Goal: Find specific page/section: Find specific page/section

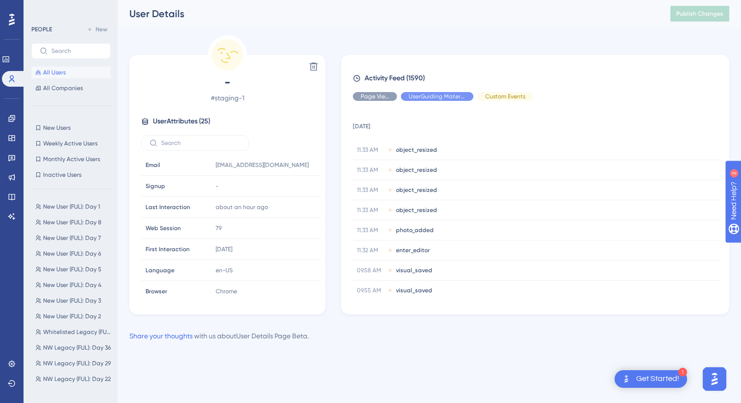
click at [231, 54] on circle at bounding box center [227, 54] width 31 height 31
click at [52, 74] on span "All Users" at bounding box center [54, 73] width 23 height 8
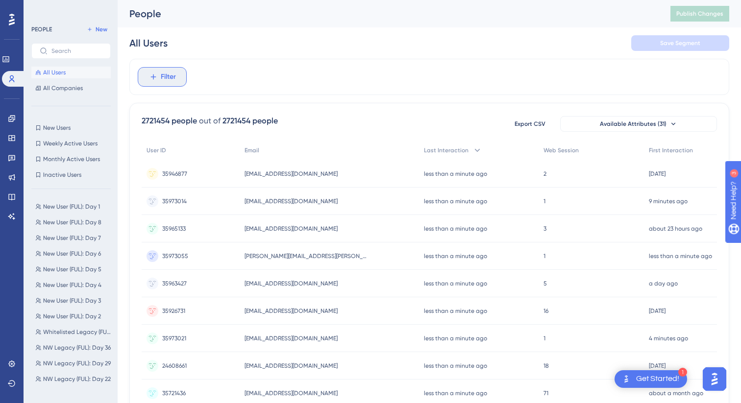
click at [173, 84] on button "Filter" at bounding box center [162, 77] width 49 height 20
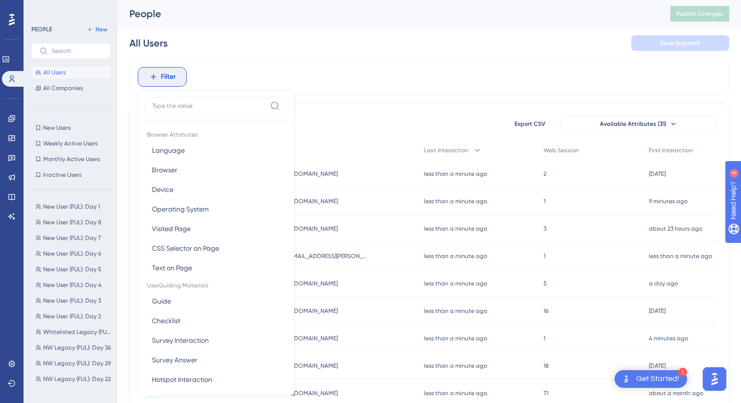
scroll to position [42, 0]
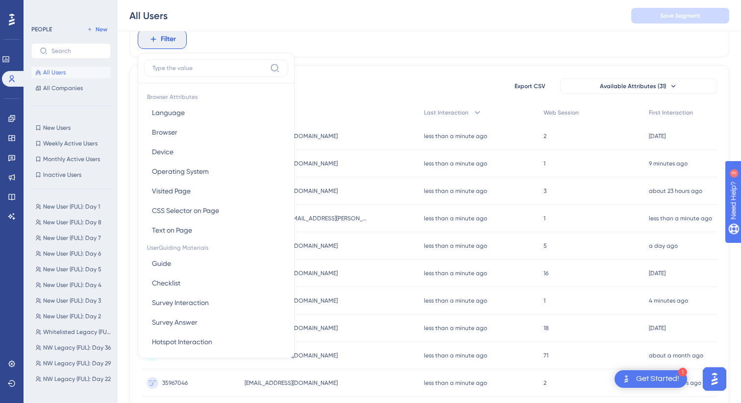
click at [213, 73] on label at bounding box center [216, 68] width 144 height 18
click at [213, 72] on input at bounding box center [209, 68] width 114 height 8
type input "ema"
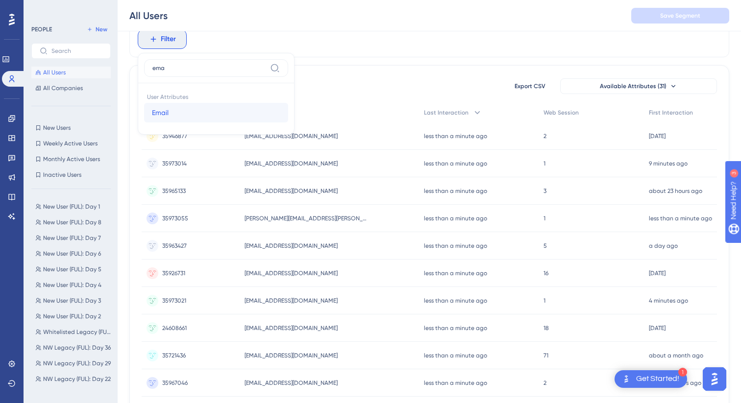
click at [203, 111] on button "Email Email" at bounding box center [216, 113] width 144 height 20
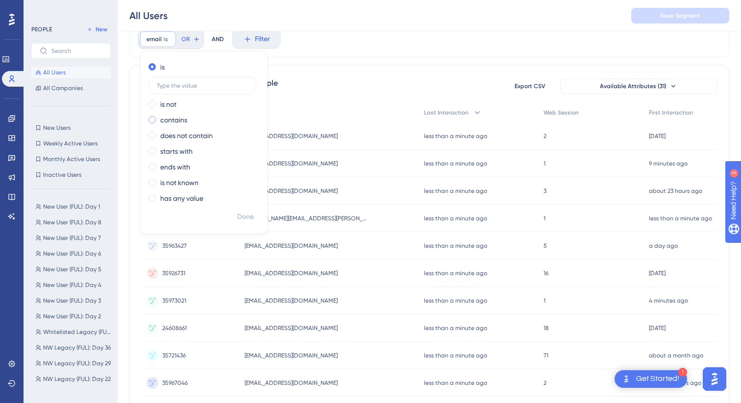
click at [184, 121] on label "contains" at bounding box center [173, 120] width 27 height 12
type input "prouser"
click at [246, 214] on span "Done" at bounding box center [245, 217] width 17 height 12
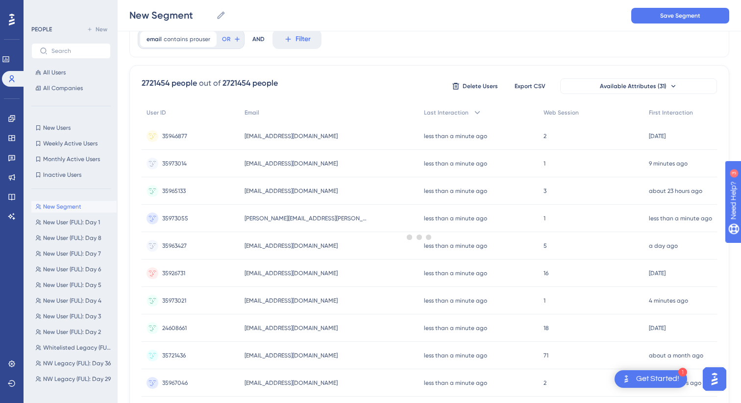
scroll to position [0, 0]
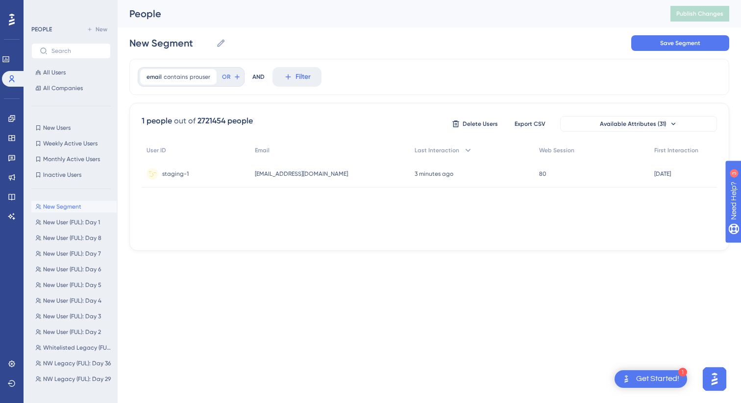
click at [285, 166] on div "[EMAIL_ADDRESS][DOMAIN_NAME] [EMAIL_ADDRESS][DOMAIN_NAME]" at bounding box center [329, 173] width 159 height 27
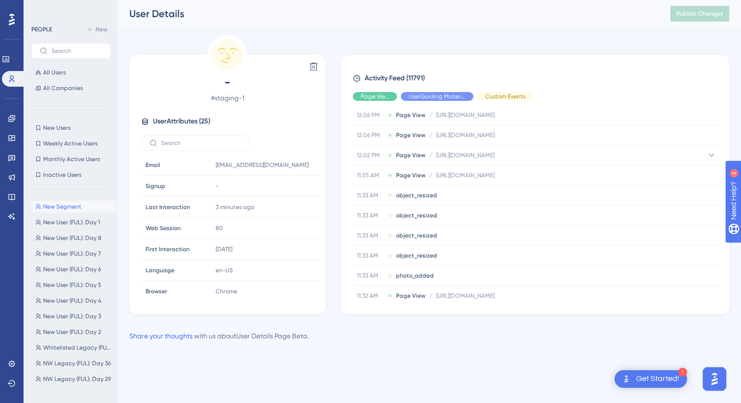
scroll to position [694, 0]
